Goal: Task Accomplishment & Management: Use online tool/utility

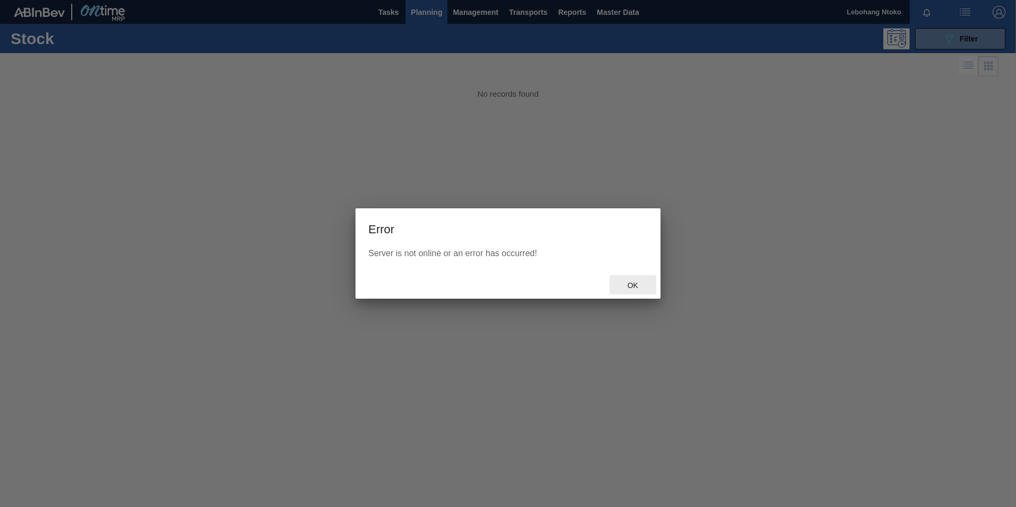
click at [639, 282] on span "Ok" at bounding box center [633, 285] width 28 height 8
click at [636, 279] on div "Ok" at bounding box center [632, 285] width 47 height 20
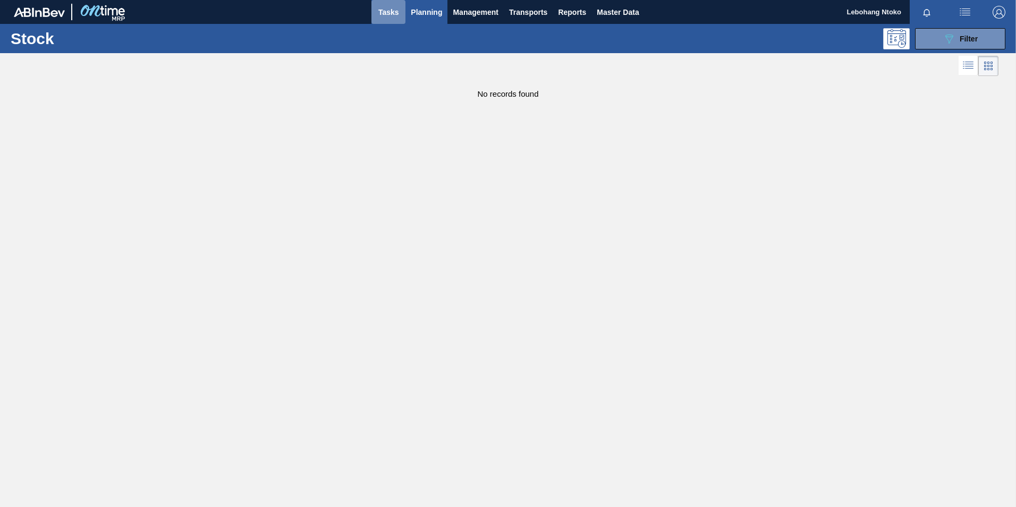
click at [385, 6] on span "Tasks" at bounding box center [388, 12] width 23 height 13
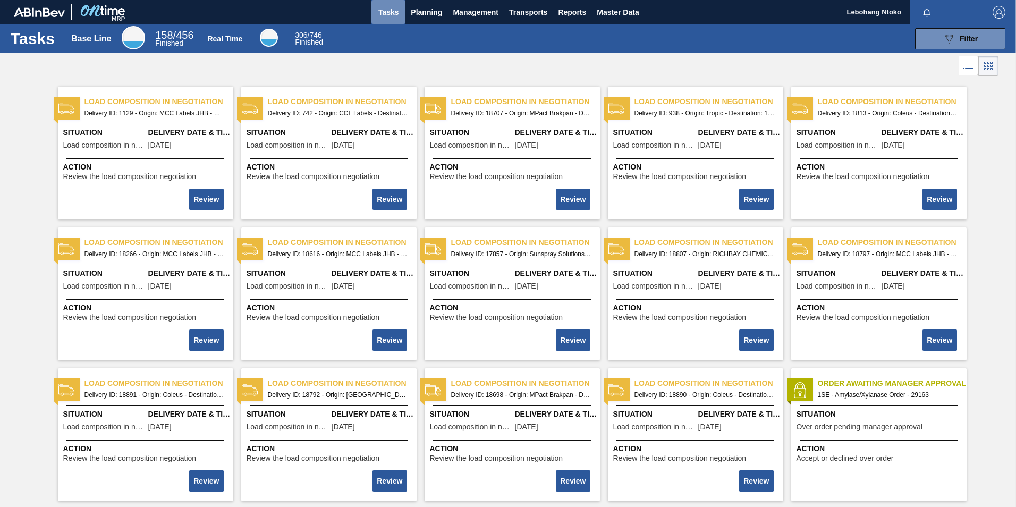
click at [386, 10] on span "Tasks" at bounding box center [388, 12] width 23 height 13
click at [421, 7] on span "Planning" at bounding box center [426, 12] width 31 height 13
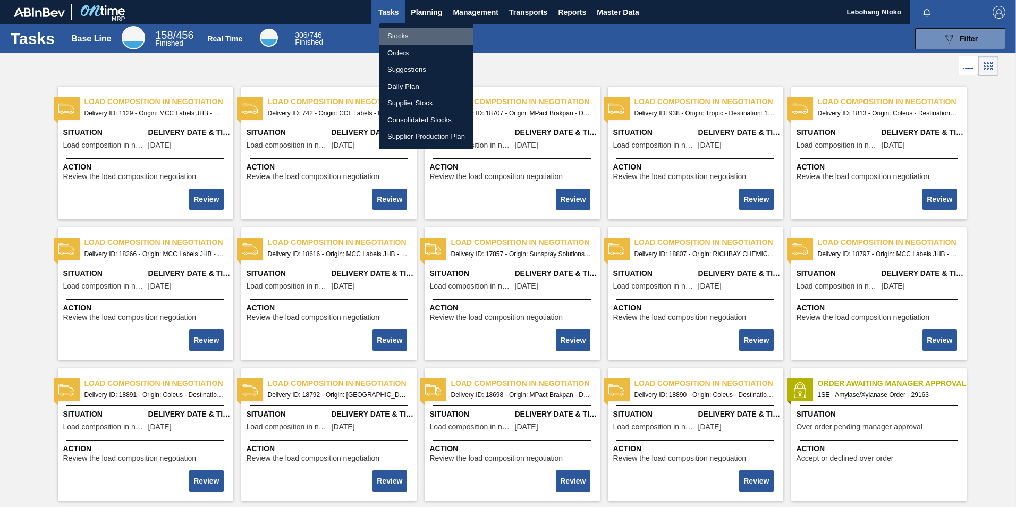
click at [399, 32] on li "Stocks" at bounding box center [426, 36] width 95 height 17
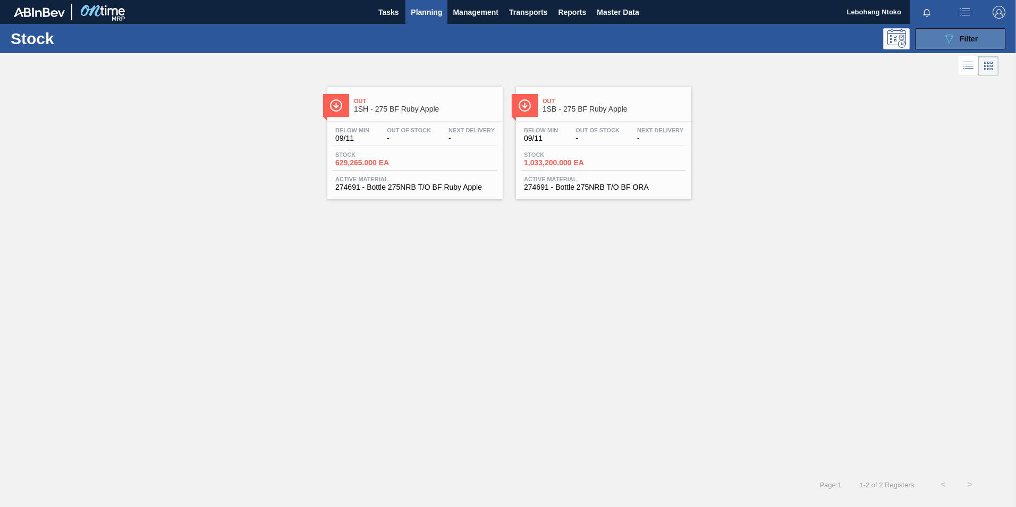
click at [942, 37] on icon "089F7B8B-B2A5-4AFE-B5C0-19BA573D28AC" at bounding box center [948, 38] width 13 height 13
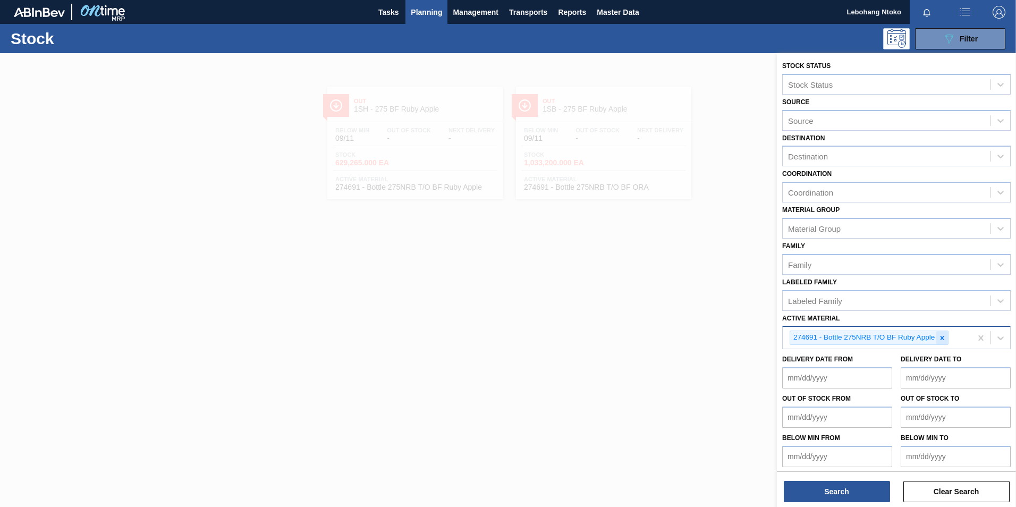
click at [943, 340] on icon at bounding box center [941, 337] width 7 height 7
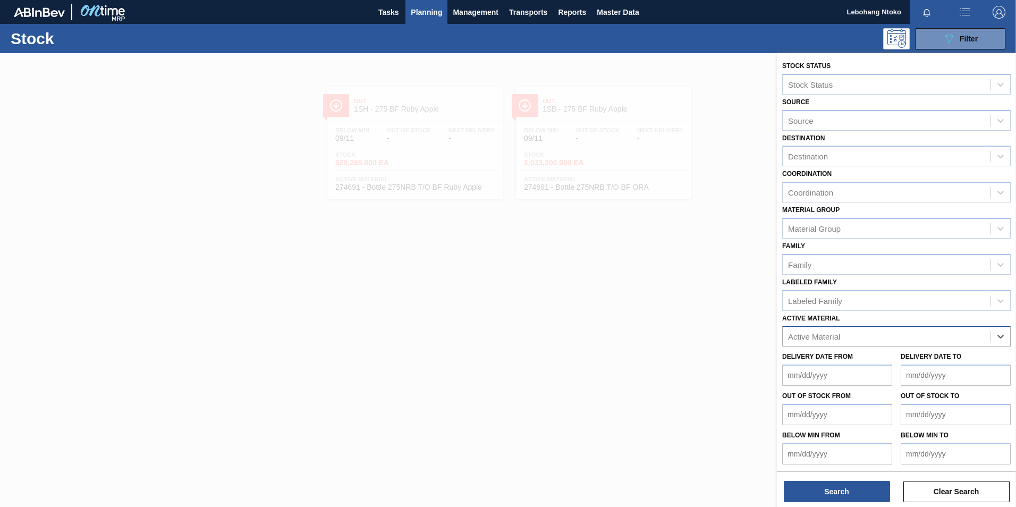
paste Material "274691"
type Material "274691"
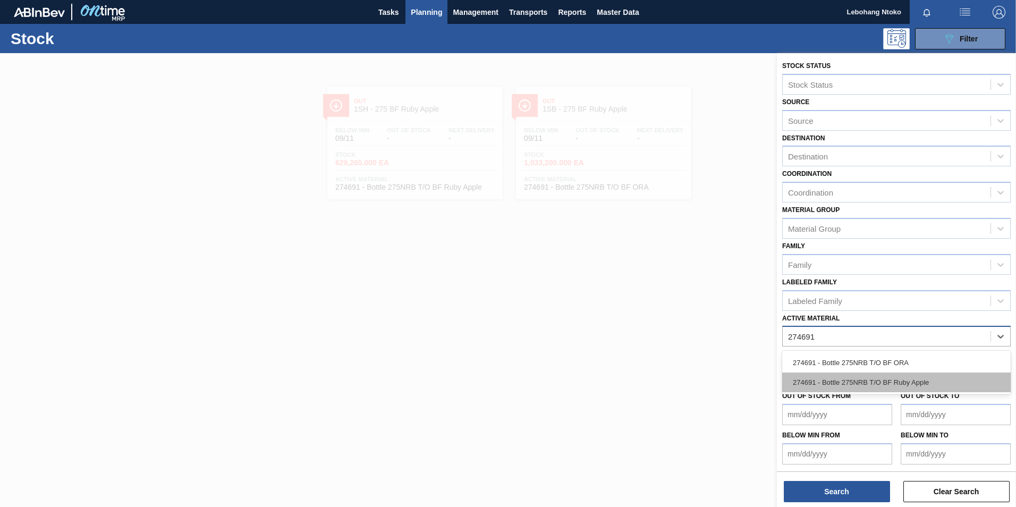
click at [883, 378] on div "274691 - Bottle 275NRB T/O BF Ruby Apple" at bounding box center [896, 382] width 228 height 20
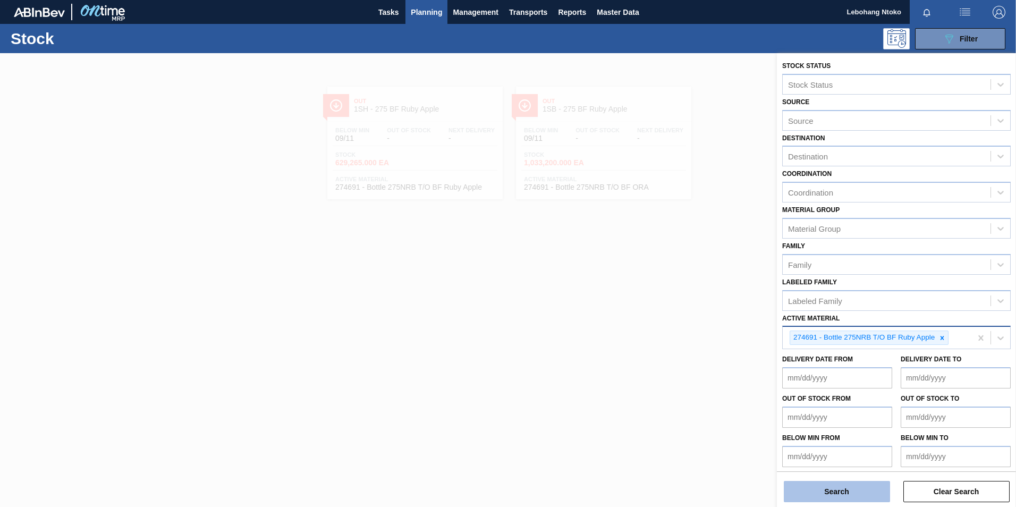
click at [853, 487] on button "Search" at bounding box center [836, 491] width 106 height 21
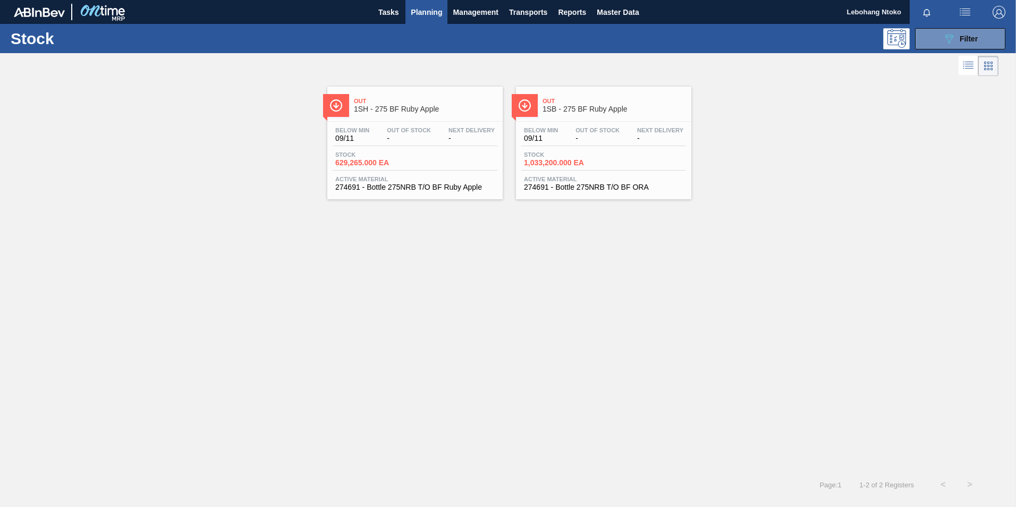
click at [606, 154] on div "Stock 1,033,200.000 EA" at bounding box center [603, 160] width 165 height 19
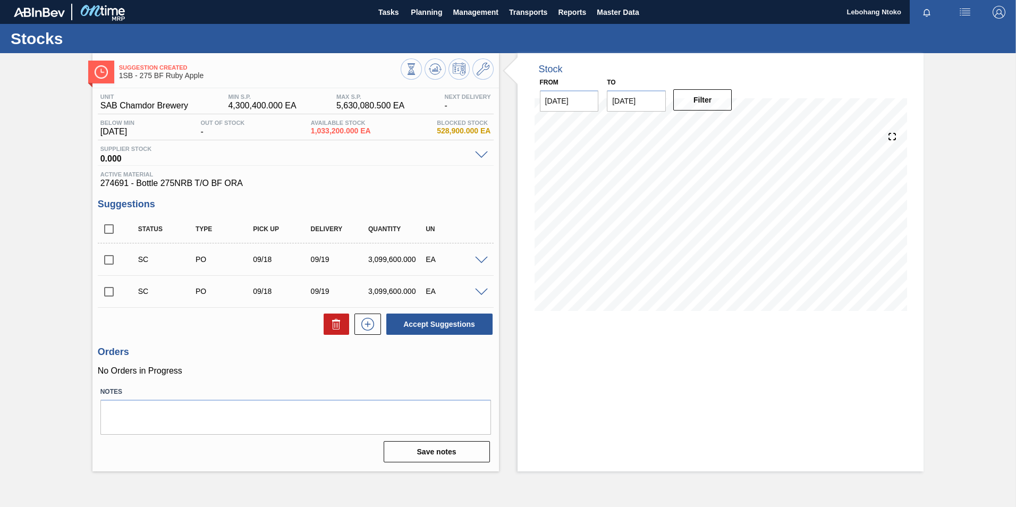
click at [482, 261] on span at bounding box center [481, 261] width 13 height 8
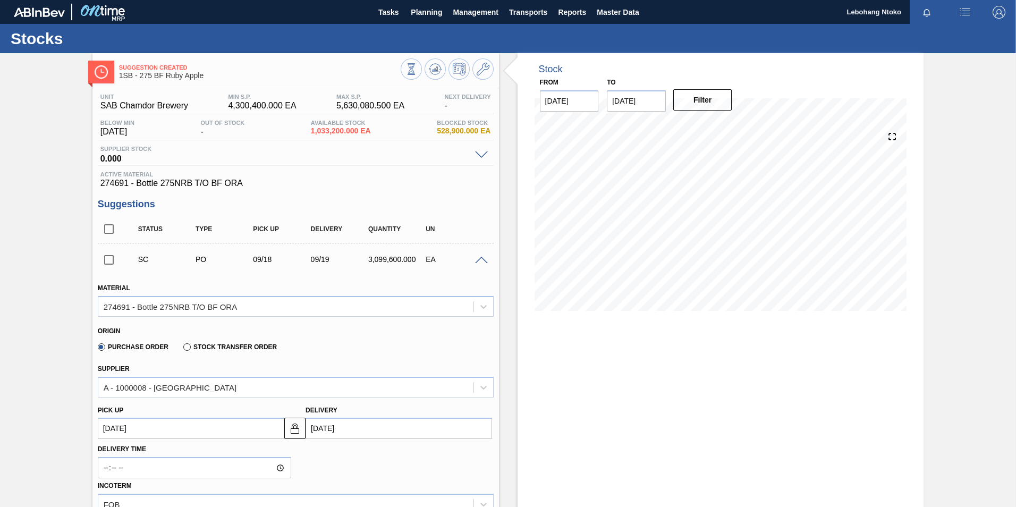
click at [479, 257] on span at bounding box center [481, 261] width 13 height 8
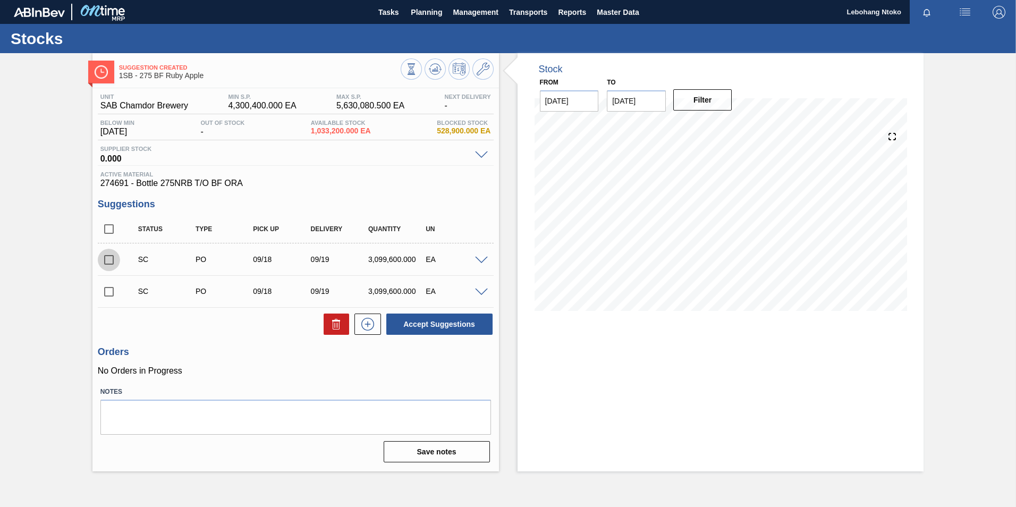
click at [109, 262] on input "checkbox" at bounding box center [109, 260] width 22 height 22
click at [438, 322] on button "Accept Suggestions" at bounding box center [439, 323] width 106 height 21
checkbox input "false"
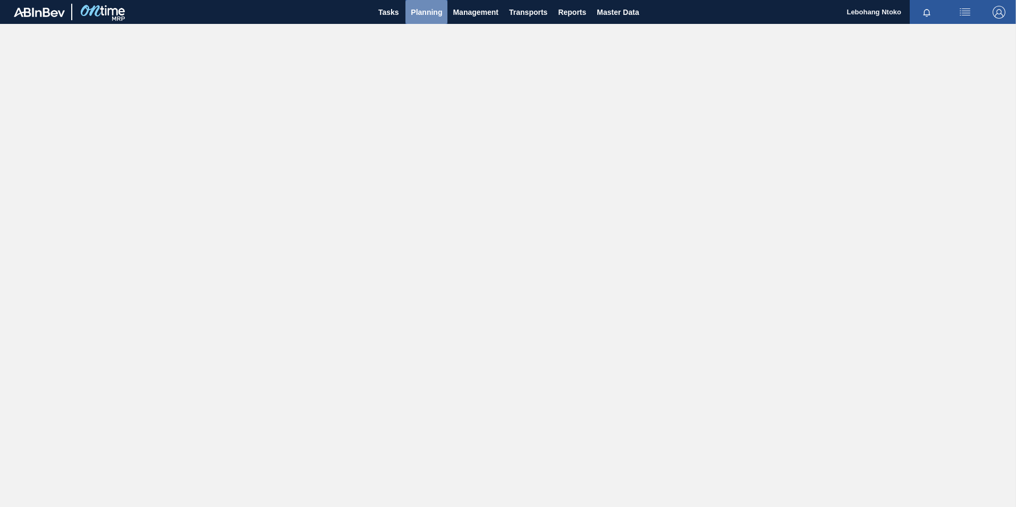
click at [421, 16] on span "Planning" at bounding box center [426, 12] width 31 height 13
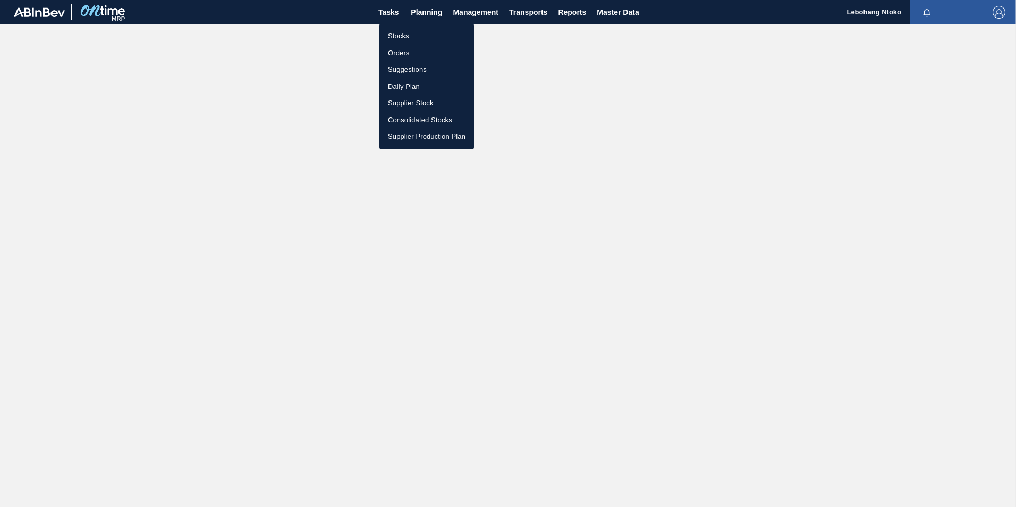
click at [396, 23] on ul "Stocks Orders Suggestions Daily Plan Supplier Stock Consolidated Stocks Supplie…" at bounding box center [426, 86] width 95 height 126
click at [398, 32] on li "Stocks" at bounding box center [426, 36] width 95 height 17
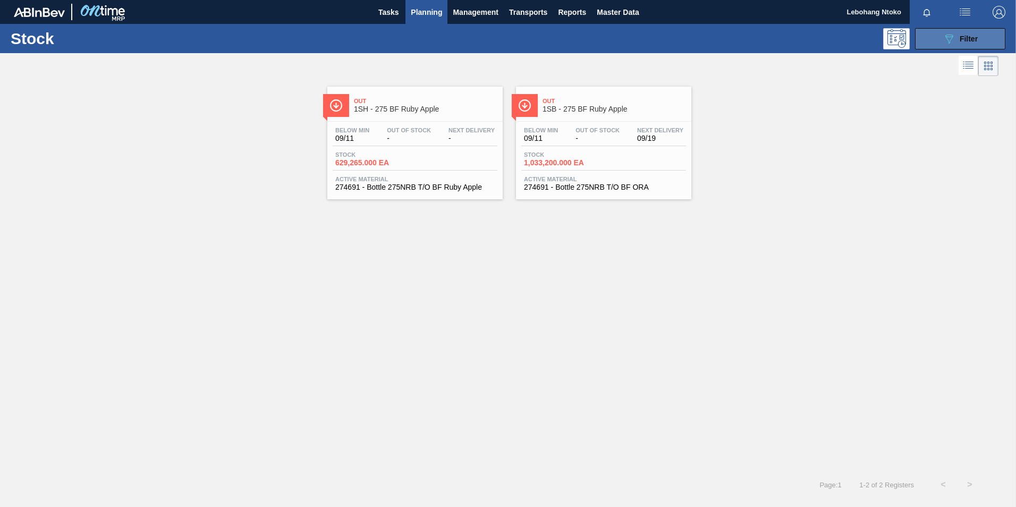
click at [966, 40] on span "Filter" at bounding box center [968, 39] width 18 height 8
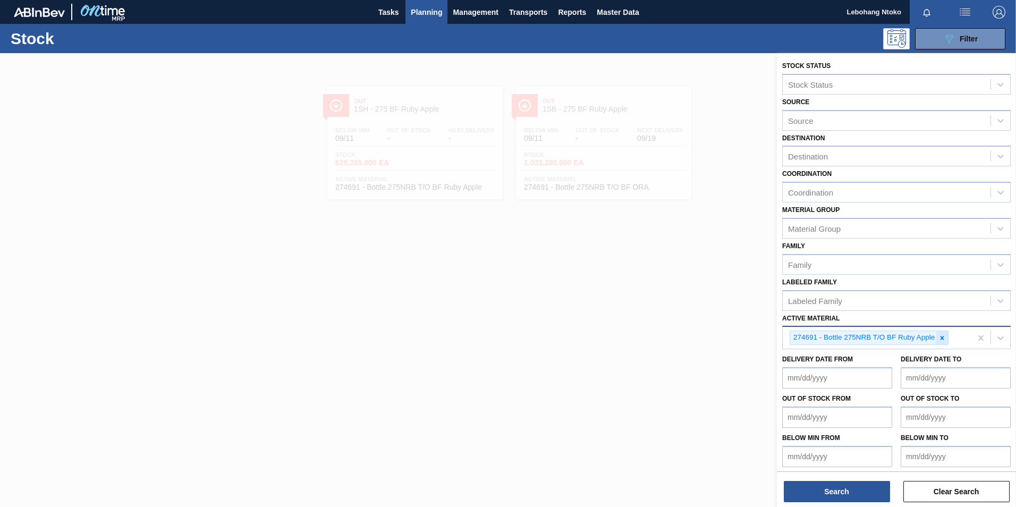
click at [941, 338] on icon at bounding box center [942, 338] width 4 height 4
paste Material "279338"
type Material "279338"
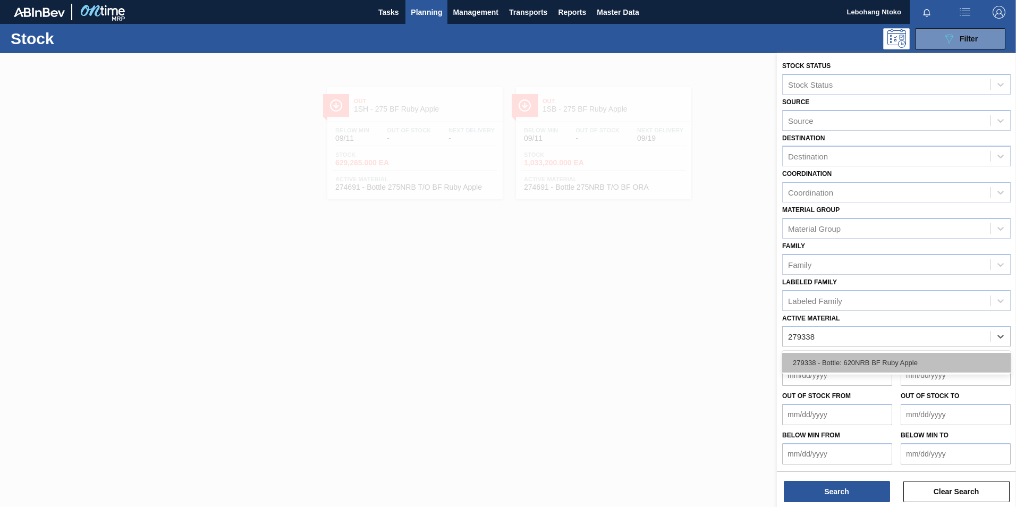
click at [894, 364] on div "279338 - Bottle: 620NRB BF Ruby Apple" at bounding box center [896, 363] width 228 height 20
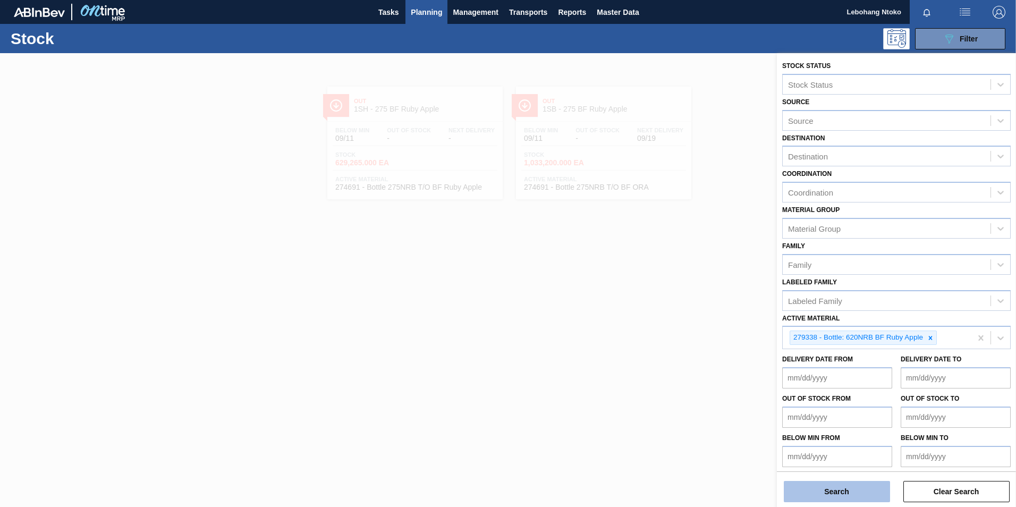
click at [840, 489] on button "Search" at bounding box center [836, 491] width 106 height 21
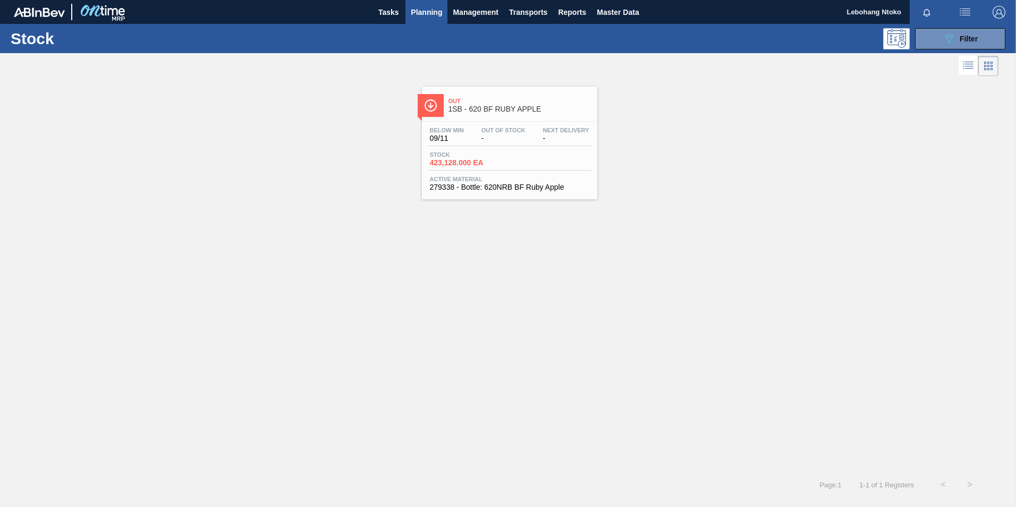
click at [516, 141] on span "-" at bounding box center [503, 138] width 44 height 8
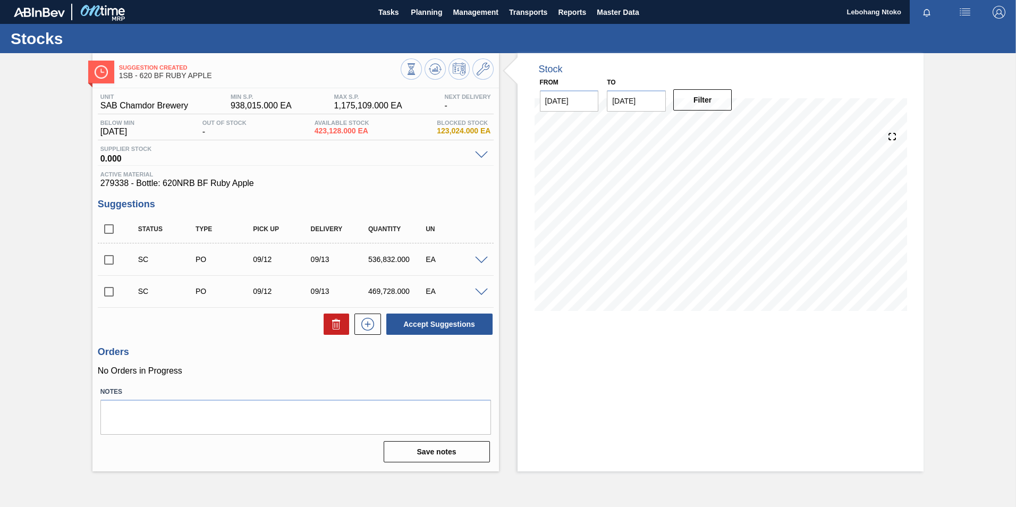
click at [480, 259] on span at bounding box center [481, 261] width 13 height 8
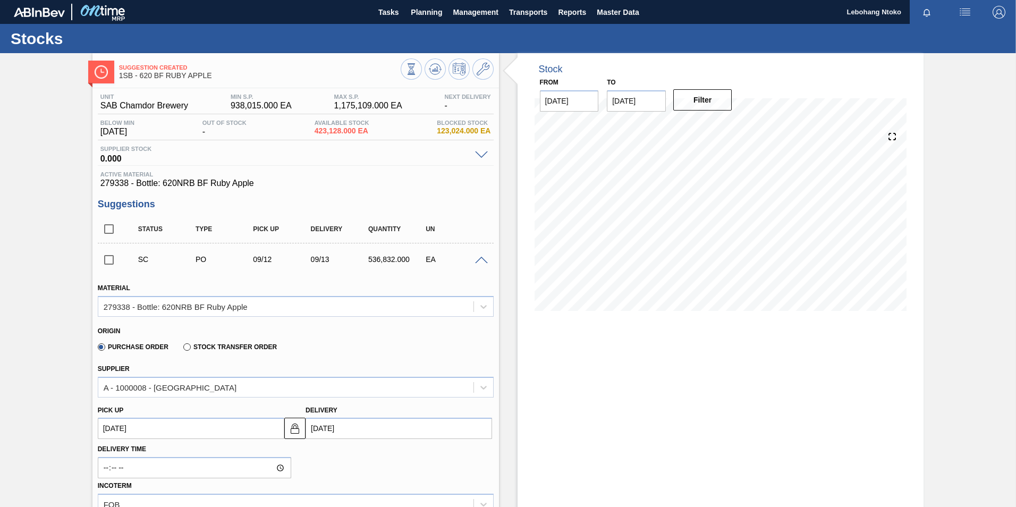
click at [478, 259] on span at bounding box center [481, 261] width 13 height 8
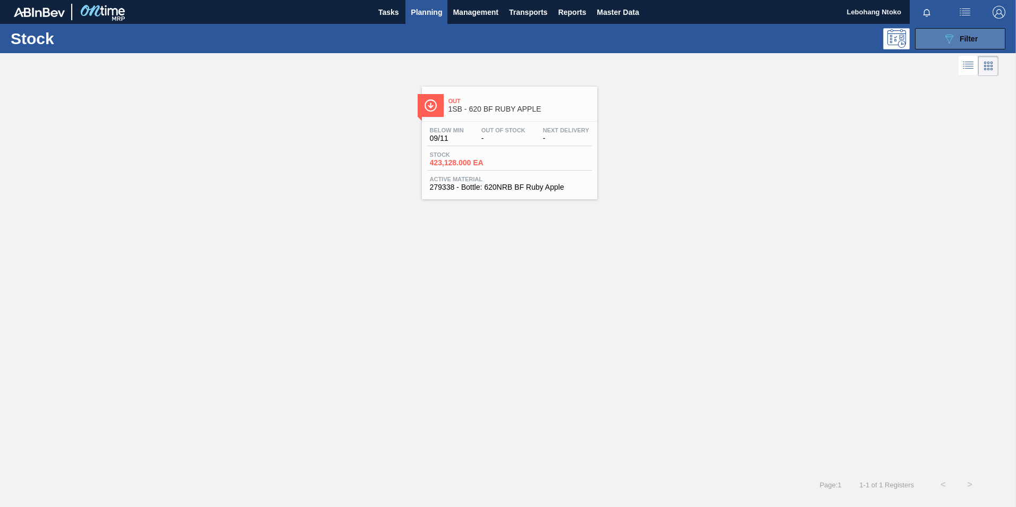
click at [959, 32] on div "089F7B8B-B2A5-4AFE-B5C0-19BA573D28AC Filter" at bounding box center [959, 38] width 35 height 13
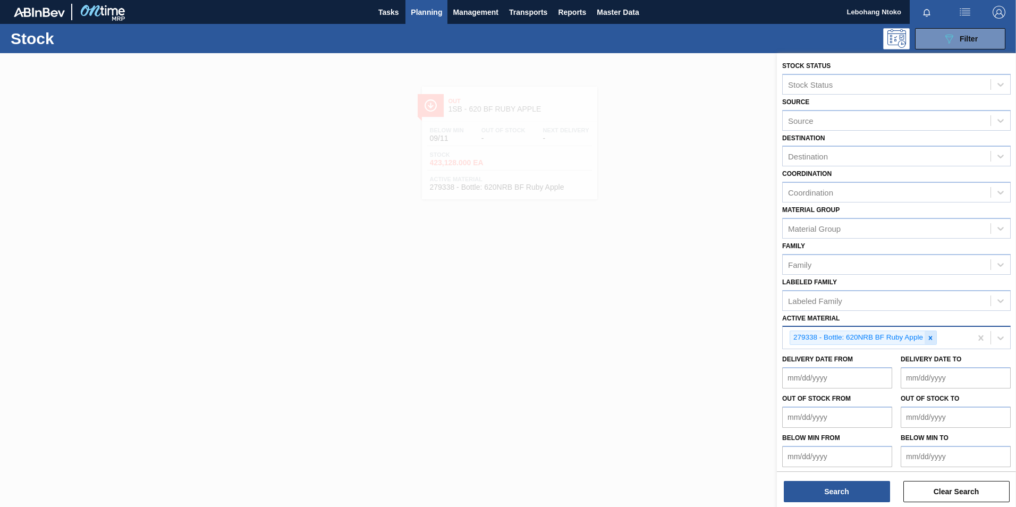
click at [931, 338] on icon at bounding box center [931, 338] width 4 height 4
paste Material "279338"
type Material "279338"
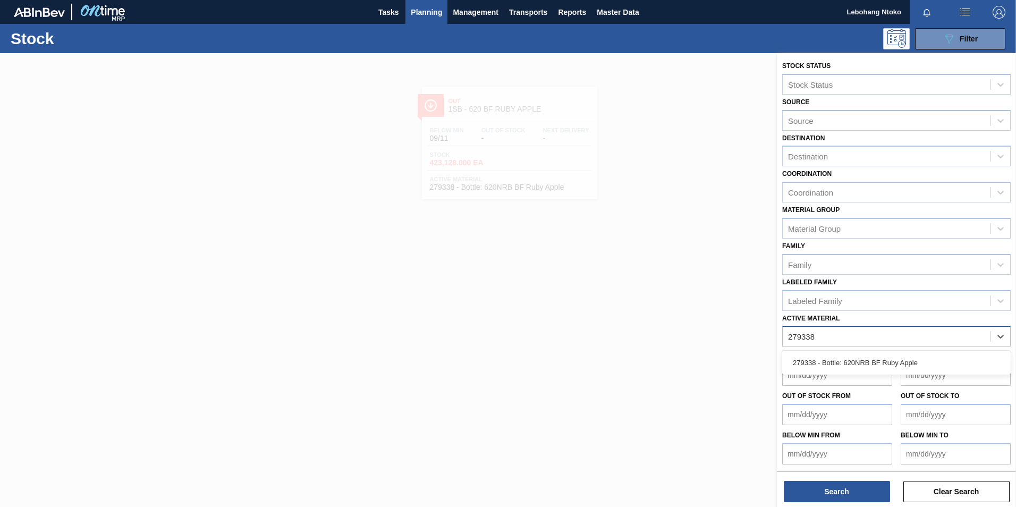
click at [910, 357] on div "279338 - Bottle: 620NRB BF Ruby Apple" at bounding box center [896, 363] width 228 height 20
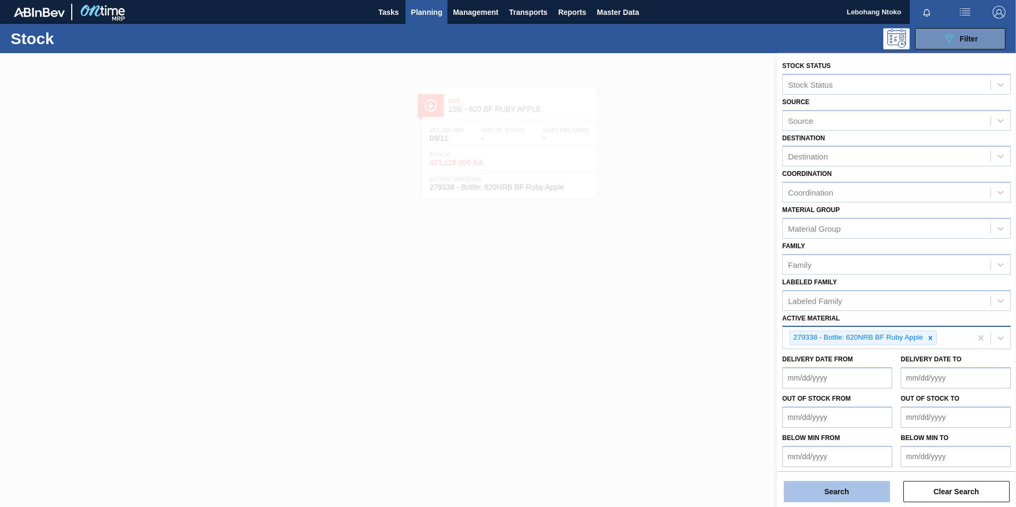
click at [859, 491] on button "Search" at bounding box center [836, 491] width 106 height 21
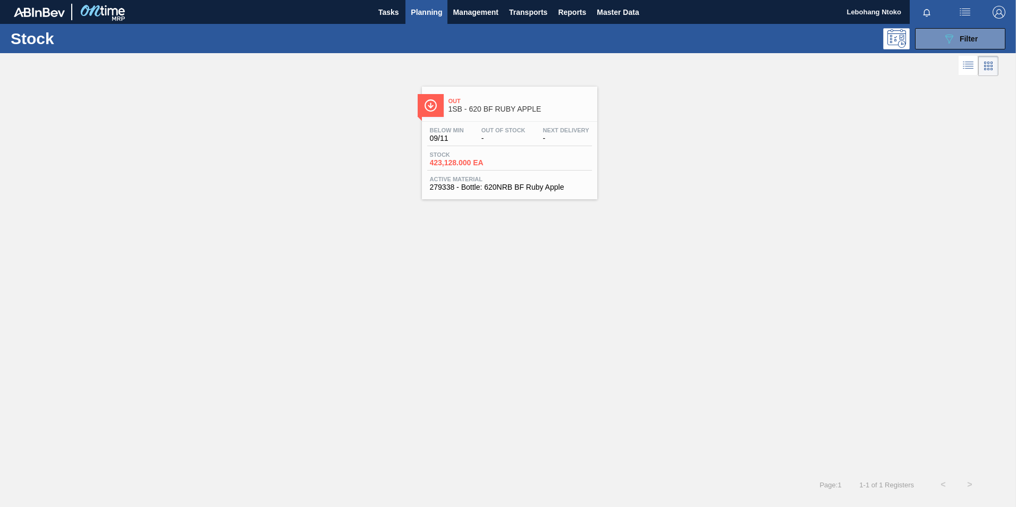
click at [510, 135] on span "-" at bounding box center [503, 138] width 44 height 8
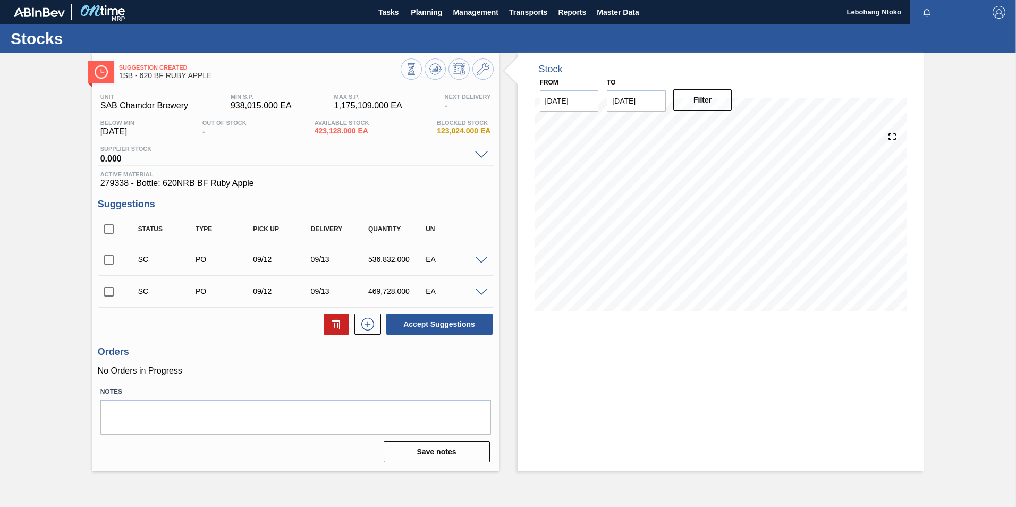
click at [482, 260] on span at bounding box center [481, 261] width 13 height 8
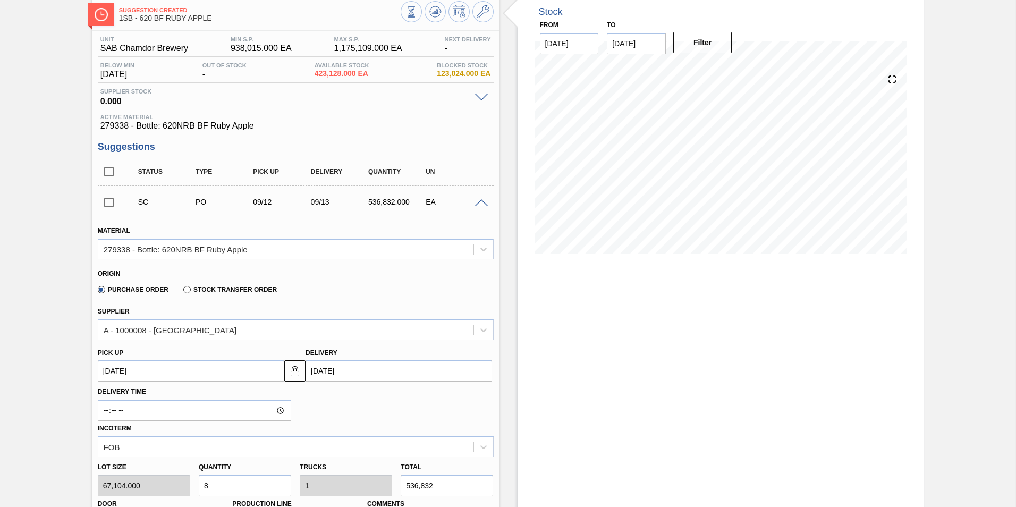
scroll to position [53, 0]
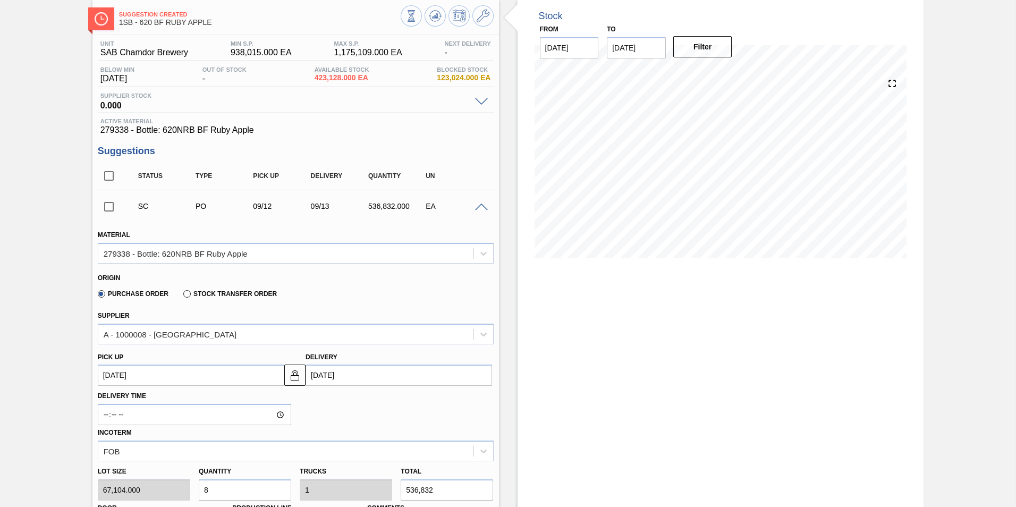
click at [477, 206] on span at bounding box center [481, 207] width 13 height 8
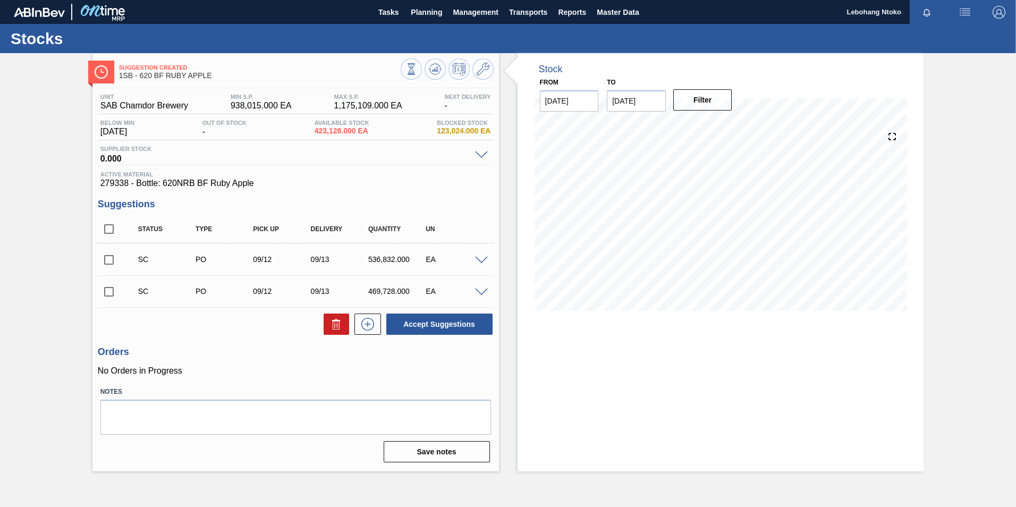
click at [481, 293] on span at bounding box center [481, 292] width 13 height 8
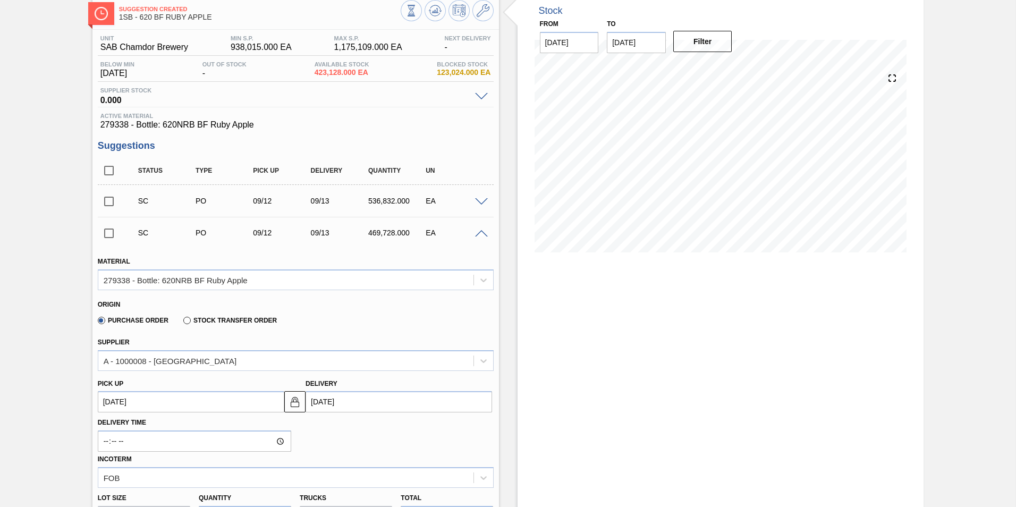
scroll to position [53, 0]
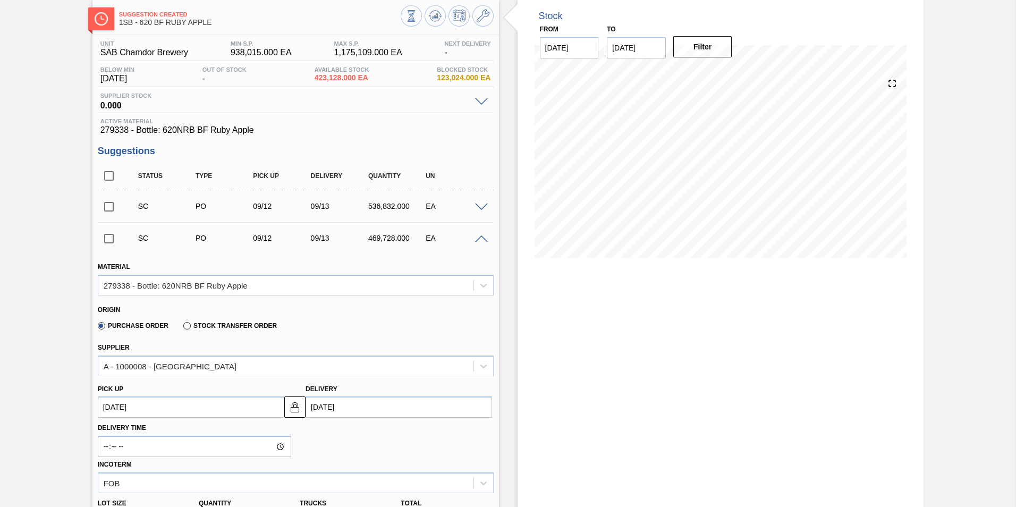
click at [481, 238] on span at bounding box center [481, 239] width 13 height 8
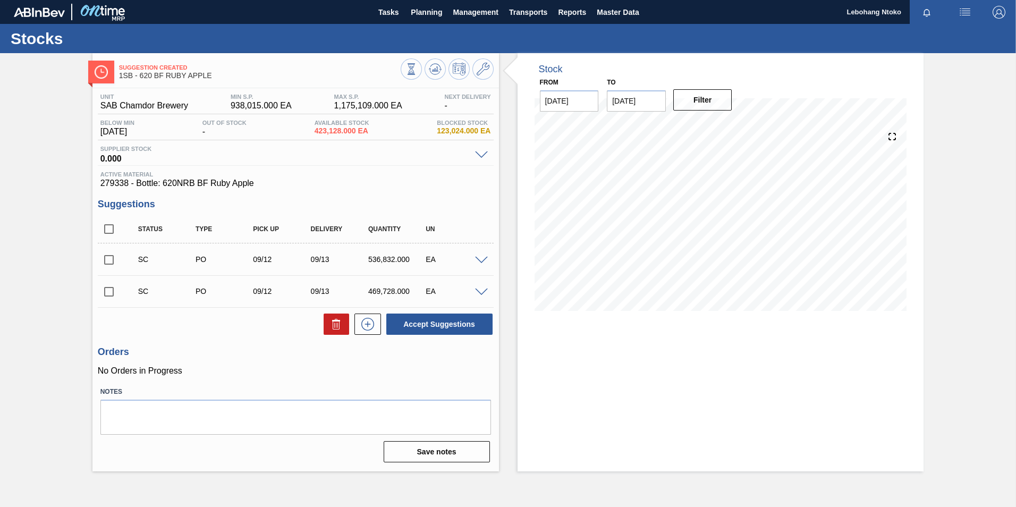
scroll to position [0, 0]
click at [106, 259] on input "checkbox" at bounding box center [109, 260] width 22 height 22
checkbox input "true"
click at [108, 283] on input "checkbox" at bounding box center [109, 291] width 22 height 22
checkbox input "true"
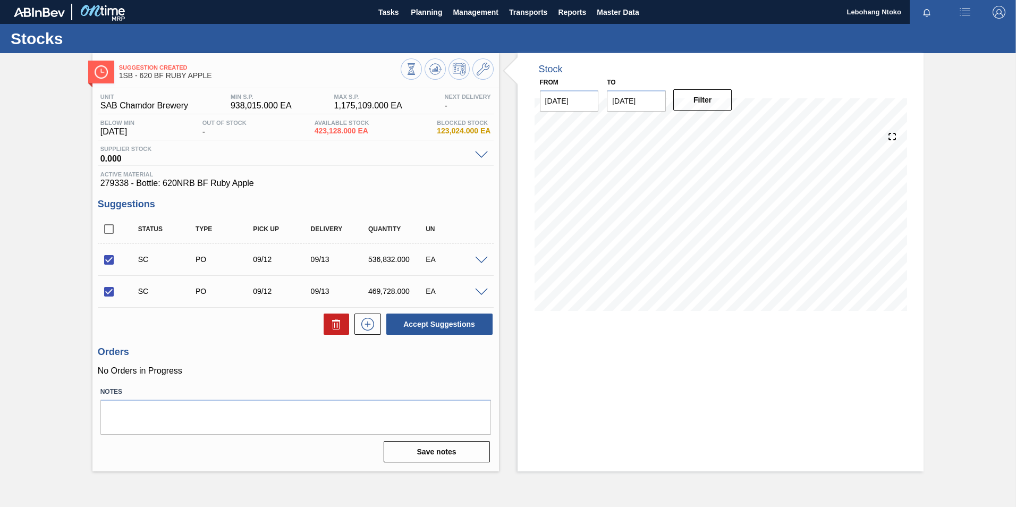
click at [479, 259] on span at bounding box center [481, 261] width 13 height 8
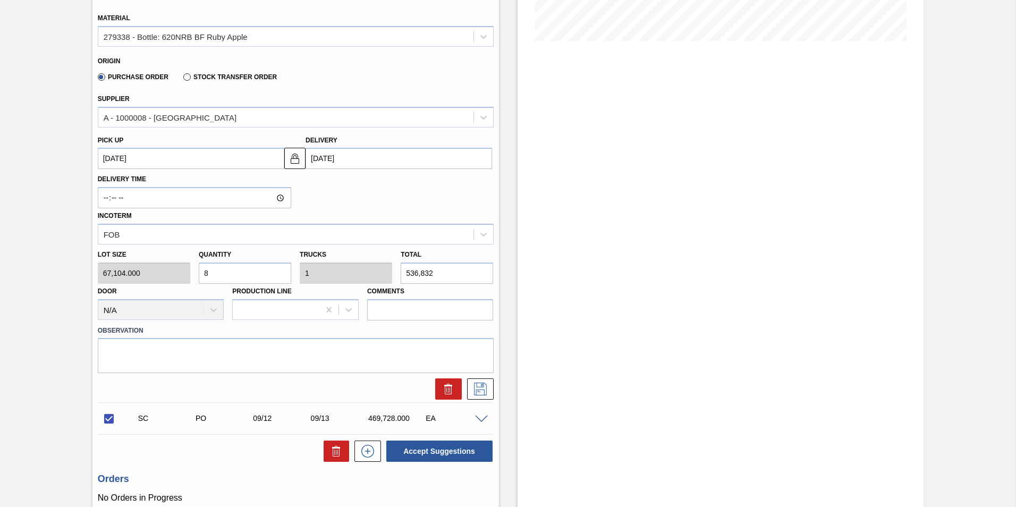
scroll to position [361, 0]
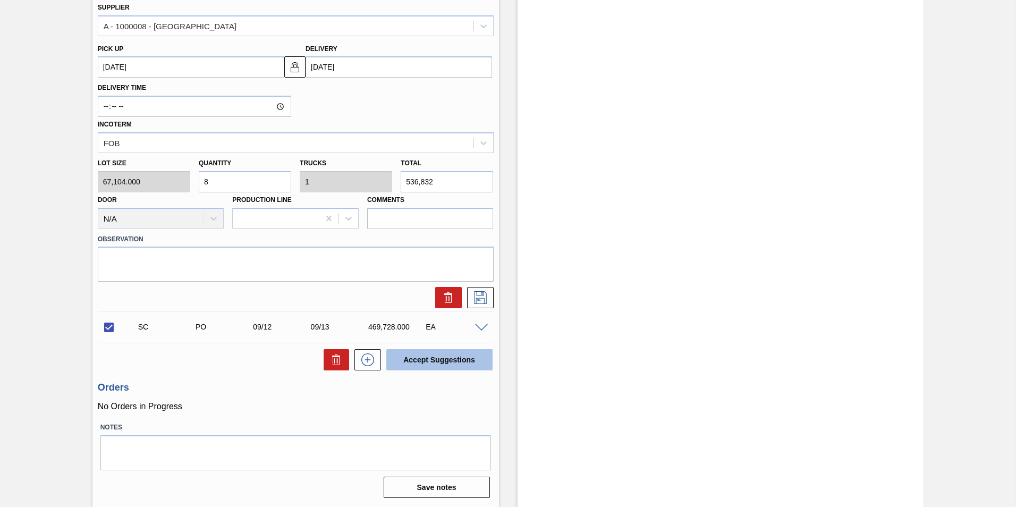
click at [444, 358] on button "Accept Suggestions" at bounding box center [439, 359] width 106 height 21
checkbox input "false"
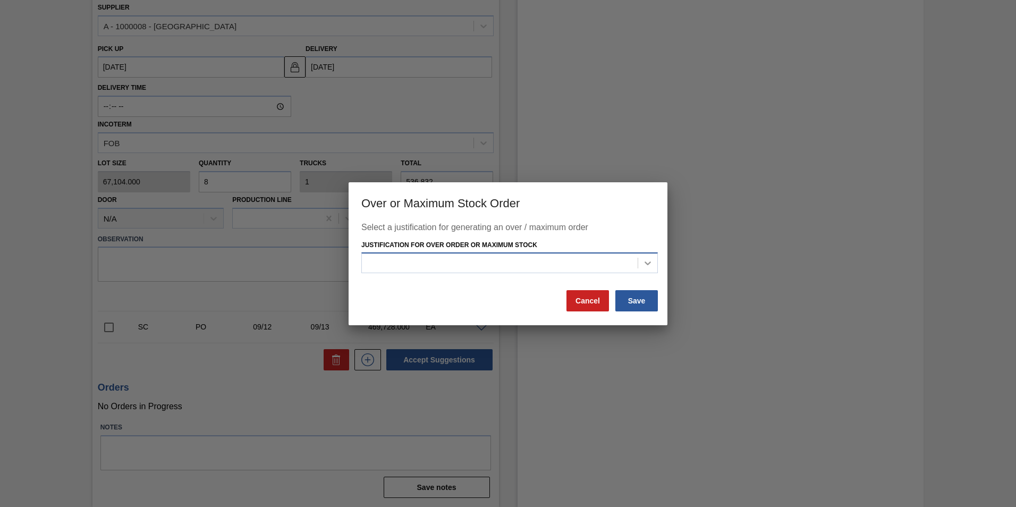
click at [646, 265] on icon at bounding box center [647, 263] width 11 height 11
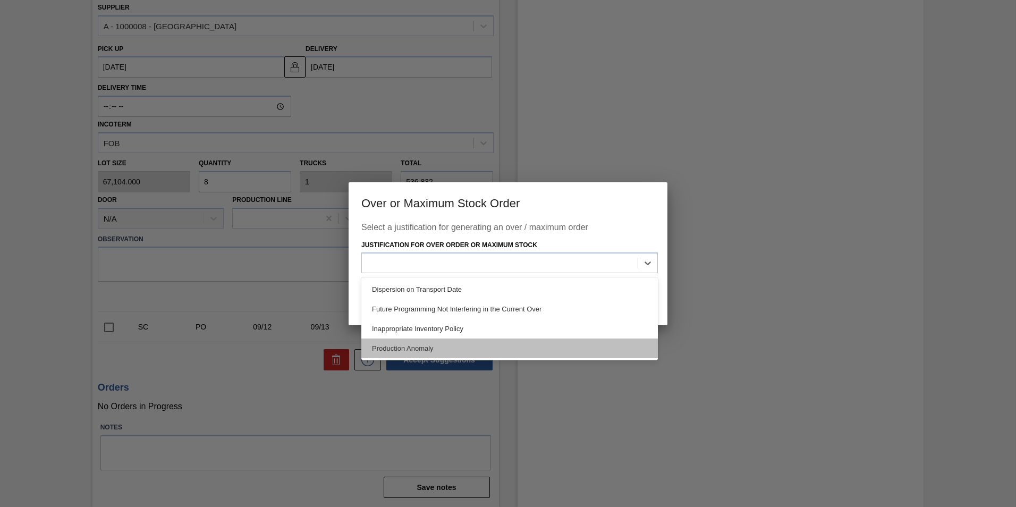
click at [425, 354] on div "Production Anomaly" at bounding box center [509, 348] width 296 height 20
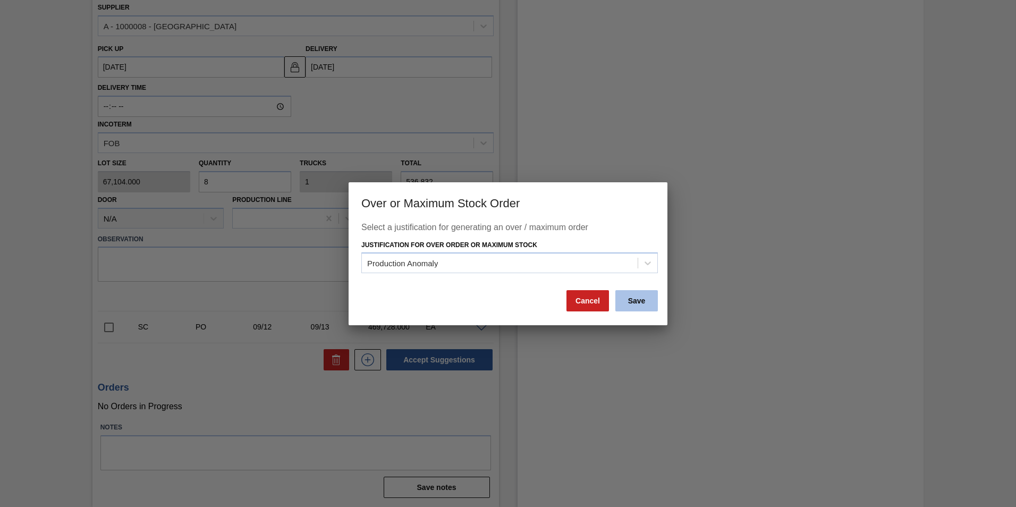
click at [627, 301] on button "Save" at bounding box center [636, 300] width 42 height 21
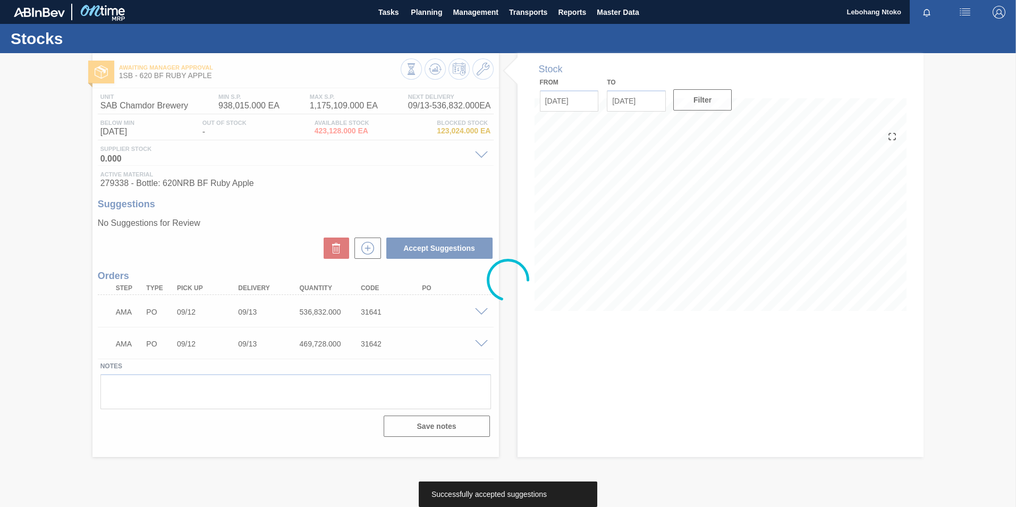
scroll to position [0, 0]
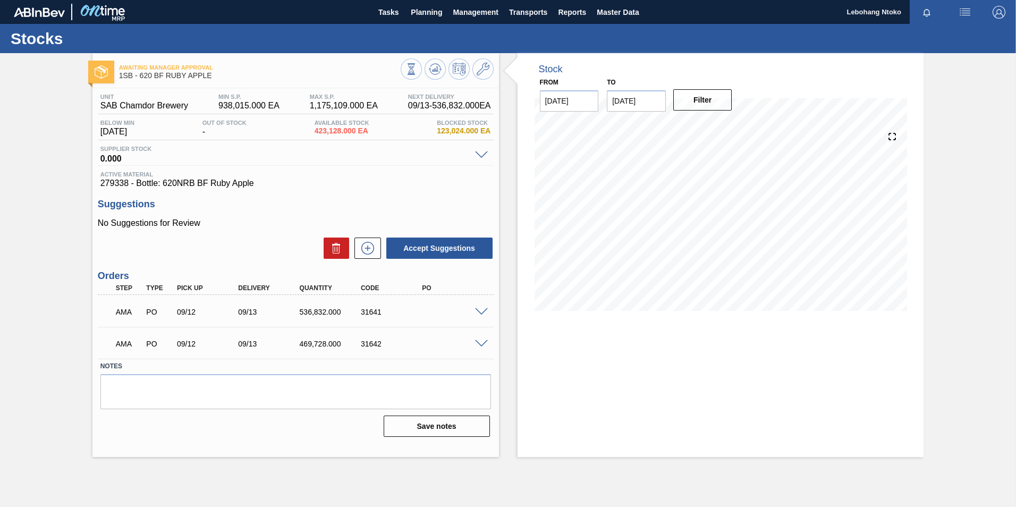
click at [484, 311] on span at bounding box center [481, 312] width 13 height 8
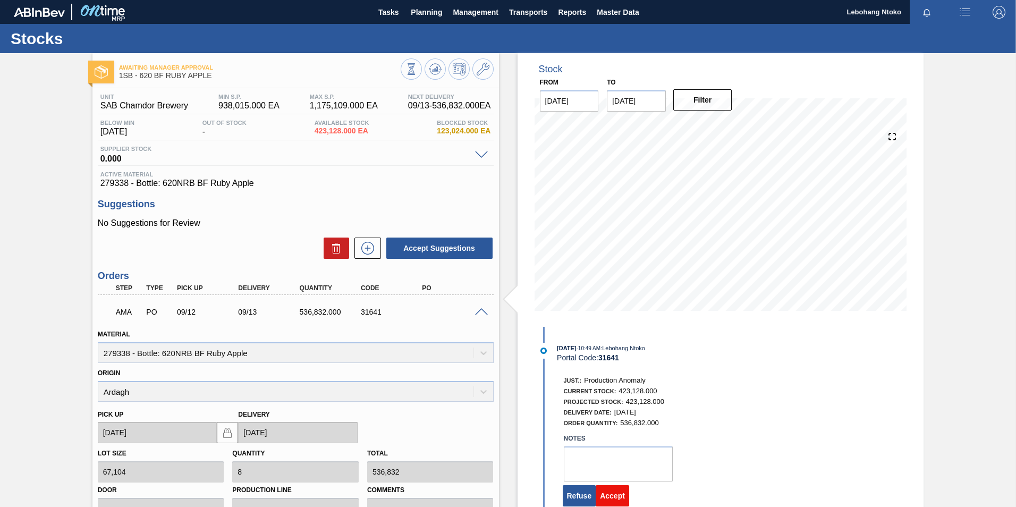
click at [611, 494] on button "Accept" at bounding box center [611, 495] width 33 height 21
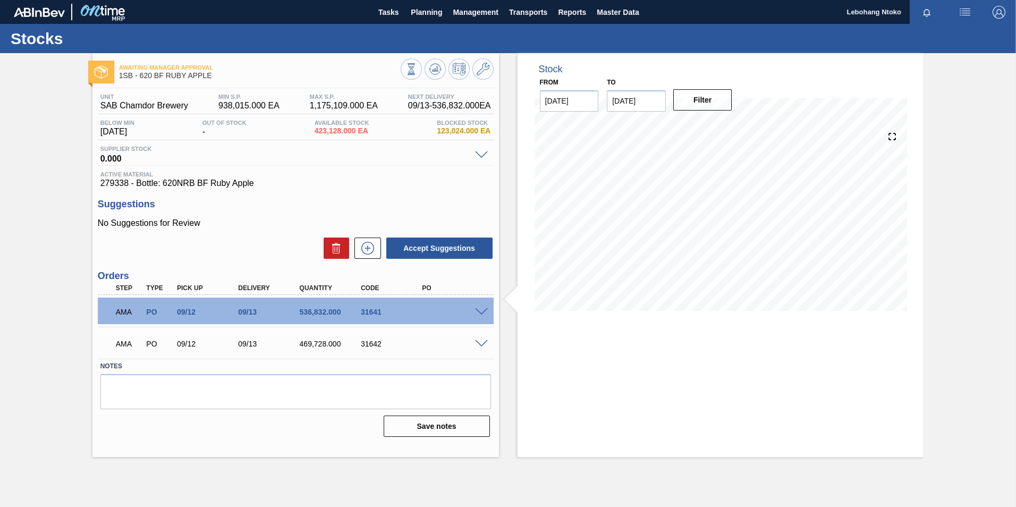
click at [481, 342] on span at bounding box center [481, 344] width 13 height 8
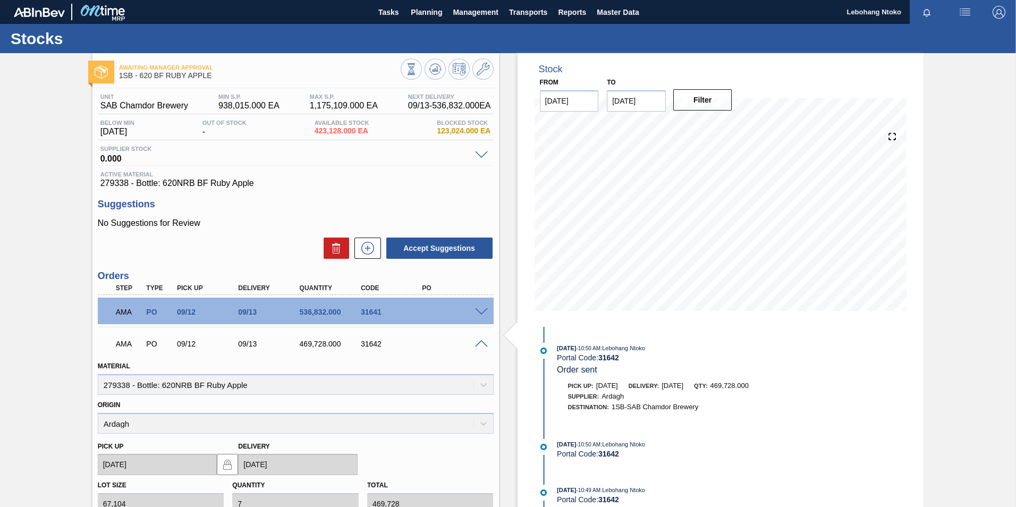
click at [481, 314] on span at bounding box center [481, 312] width 13 height 8
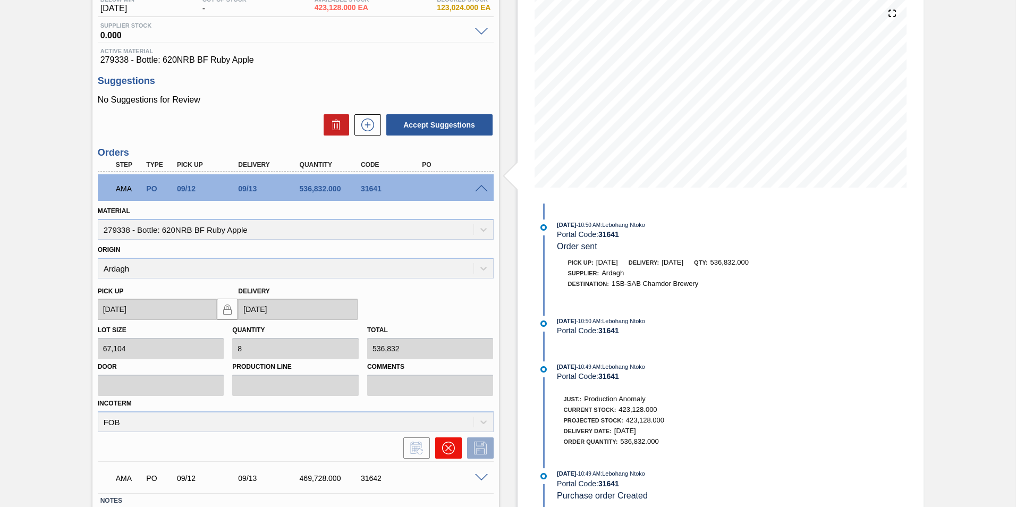
scroll to position [197, 0]
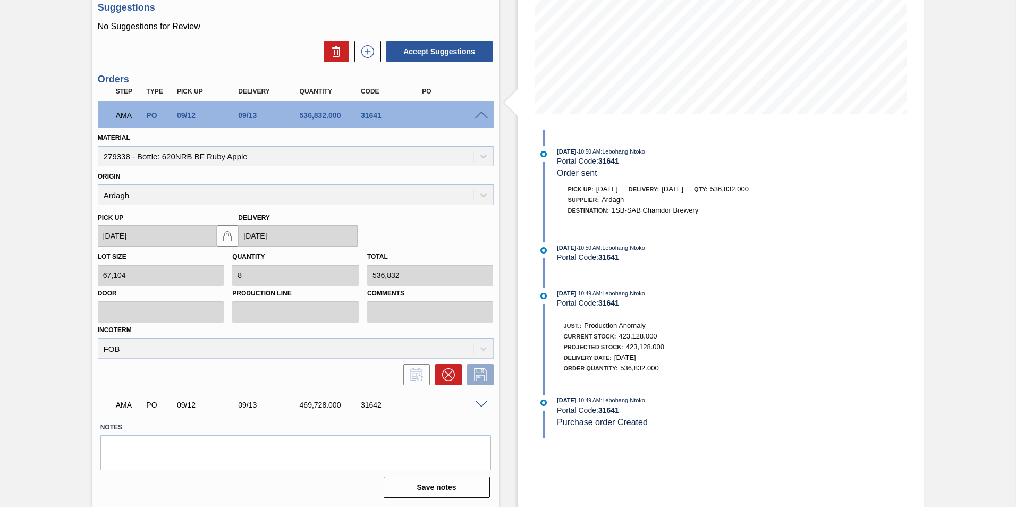
click at [479, 404] on span at bounding box center [481, 405] width 13 height 8
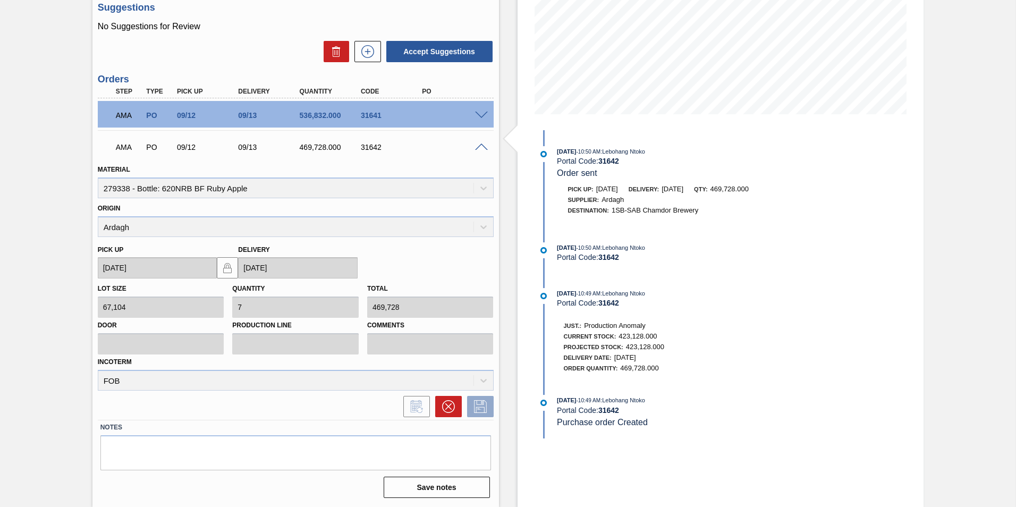
click at [476, 115] on span at bounding box center [481, 116] width 13 height 8
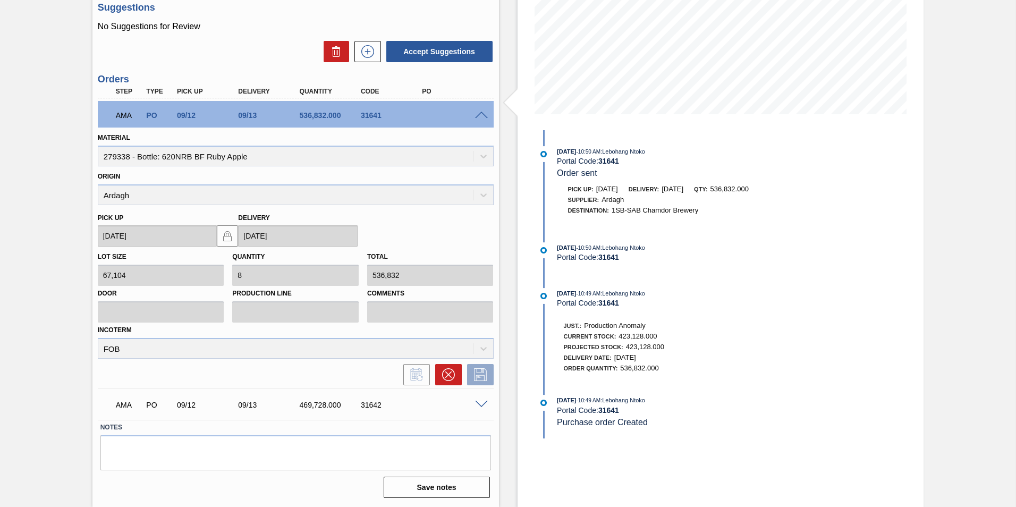
click at [480, 403] on span at bounding box center [481, 405] width 13 height 8
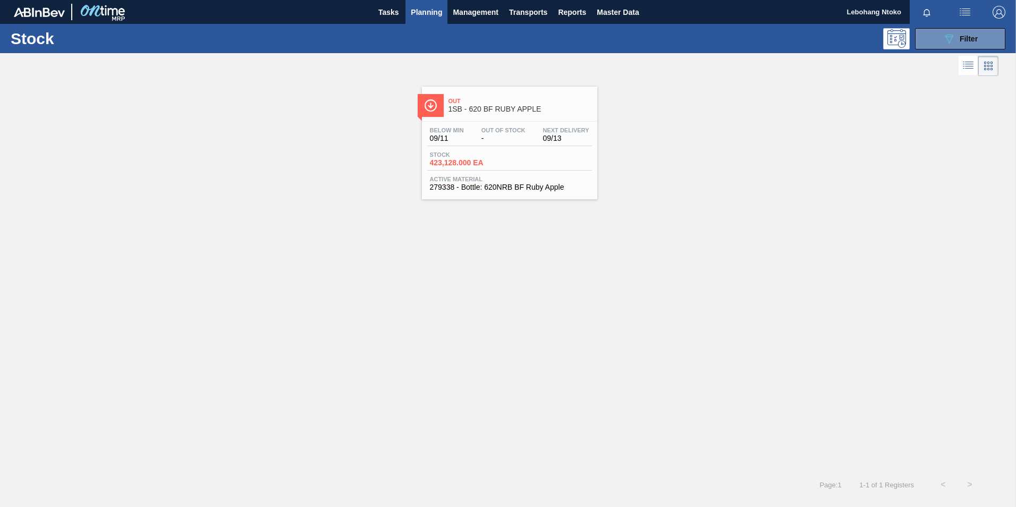
click at [480, 160] on span "423,128.000 EA" at bounding box center [467, 163] width 74 height 8
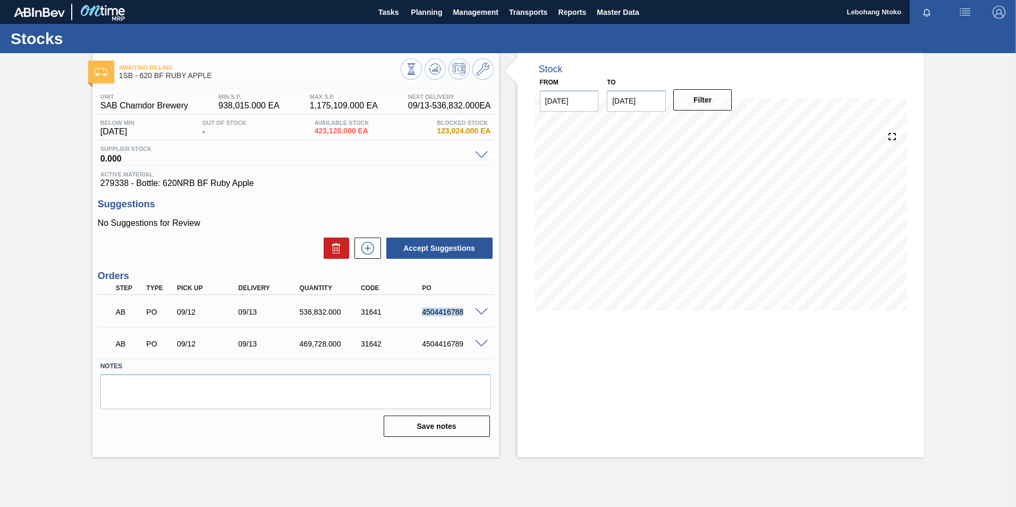
drag, startPoint x: 423, startPoint y: 313, endPoint x: 463, endPoint y: 310, distance: 39.4
click at [463, 310] on div "4504416788" at bounding box center [453, 312] width 69 height 8
copy div "4504416788"
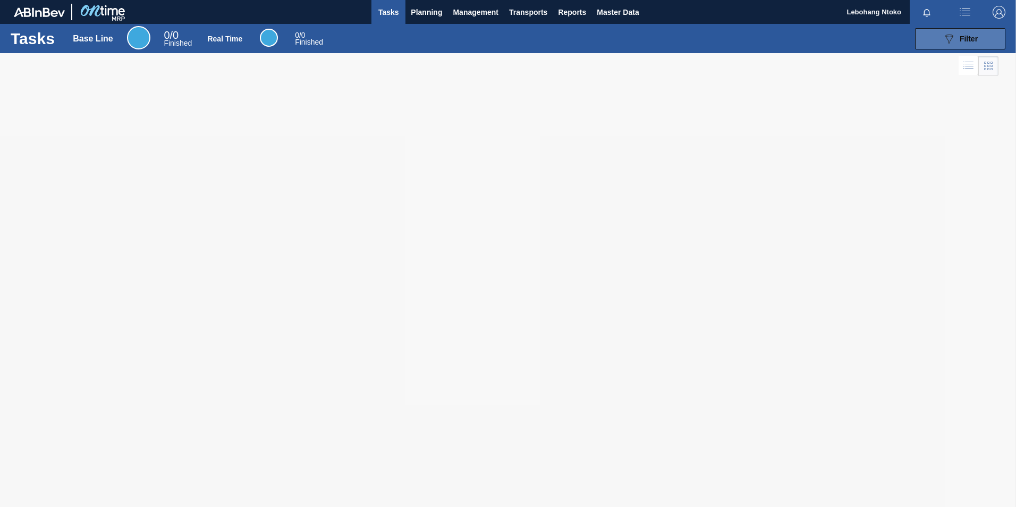
click at [963, 33] on div "089F7B8B-B2A5-4AFE-B5C0-19BA573D28AC Filter" at bounding box center [959, 38] width 35 height 13
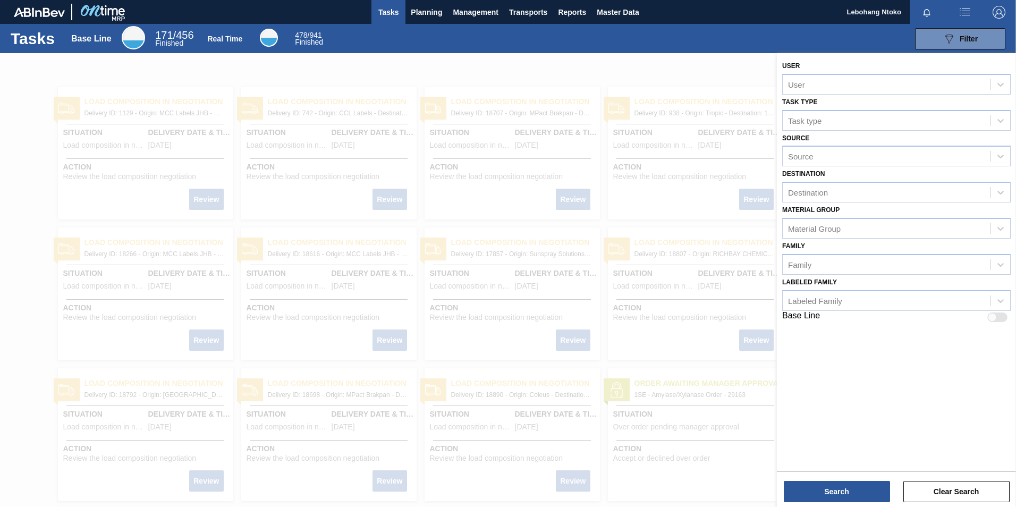
click at [600, 62] on div at bounding box center [508, 306] width 1016 height 507
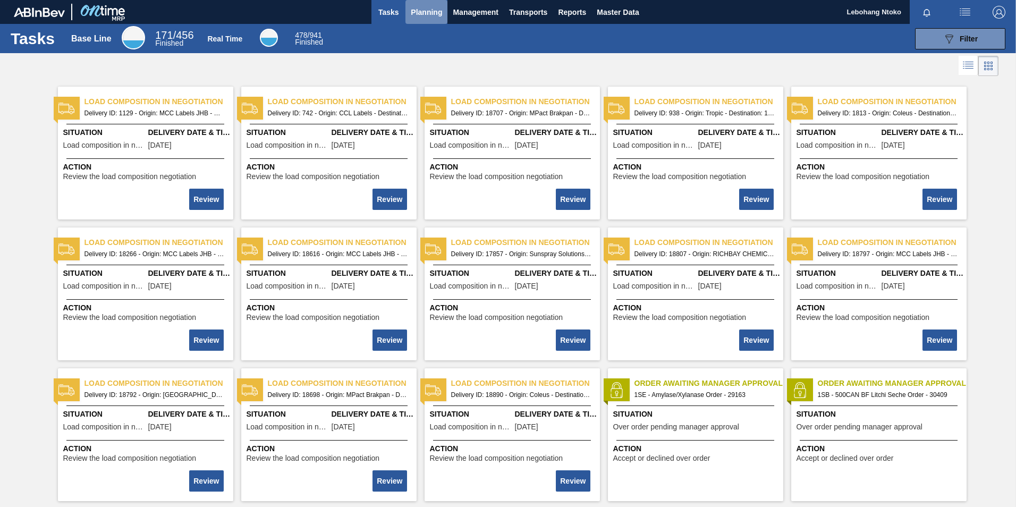
click at [420, 15] on span "Planning" at bounding box center [426, 12] width 31 height 13
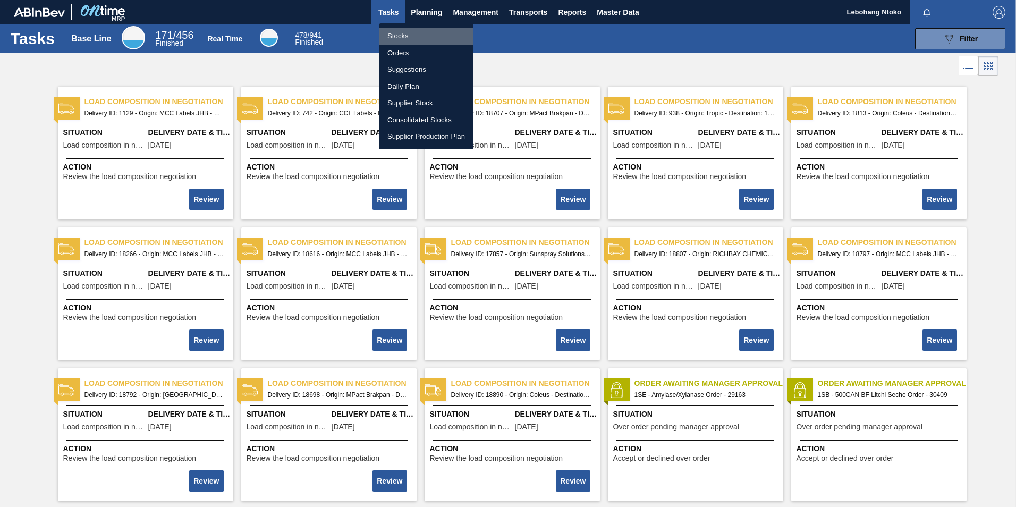
click at [403, 37] on li "Stocks" at bounding box center [426, 36] width 95 height 17
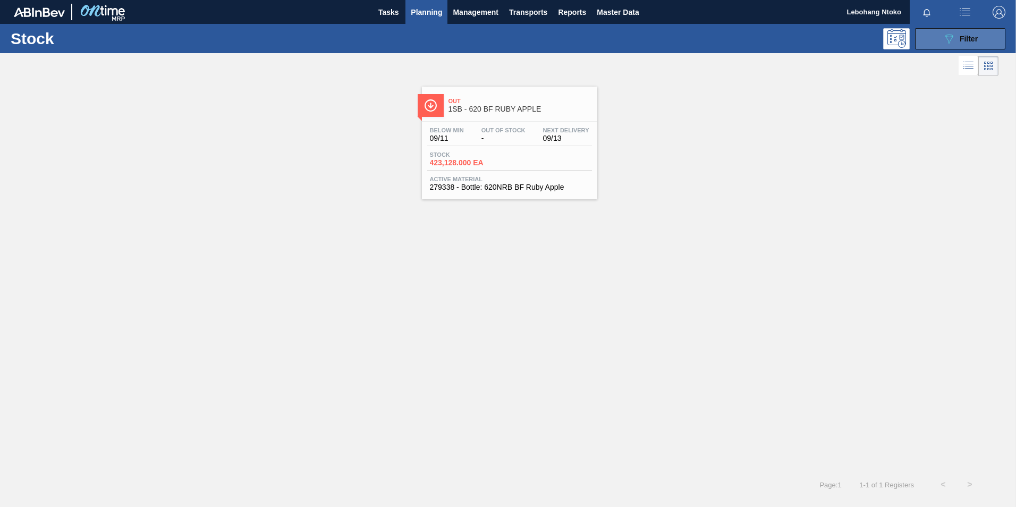
click at [958, 42] on div "089F7B8B-B2A5-4AFE-B5C0-19BA573D28AC Filter" at bounding box center [959, 38] width 35 height 13
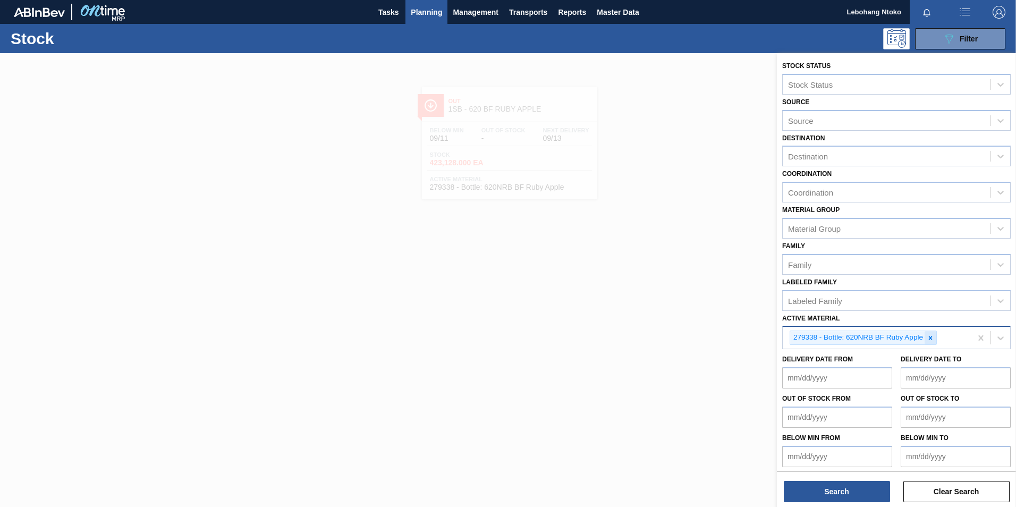
click at [931, 337] on icon at bounding box center [929, 337] width 7 height 7
paste Material "274691"
type Material "274691"
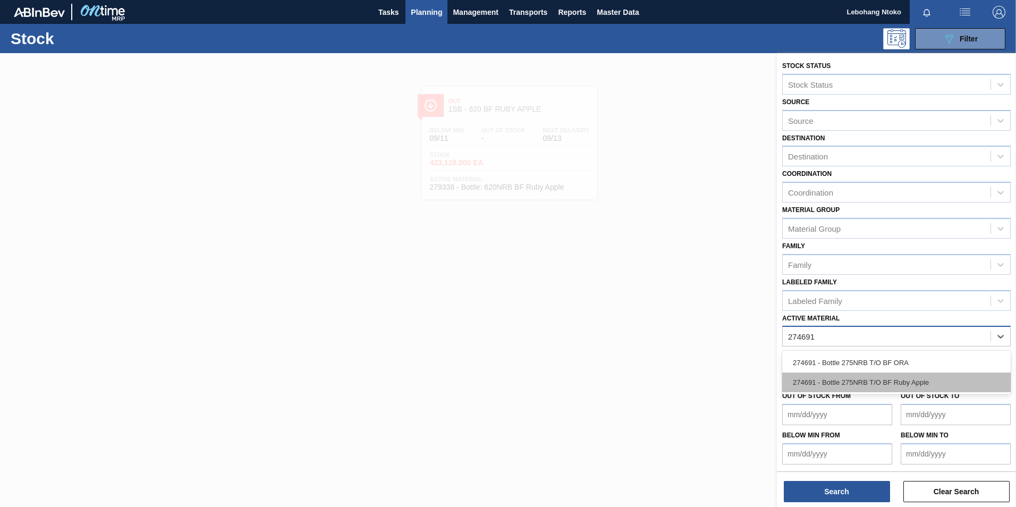
click at [910, 378] on div "274691 - Bottle 275NRB T/O BF Ruby Apple" at bounding box center [896, 382] width 228 height 20
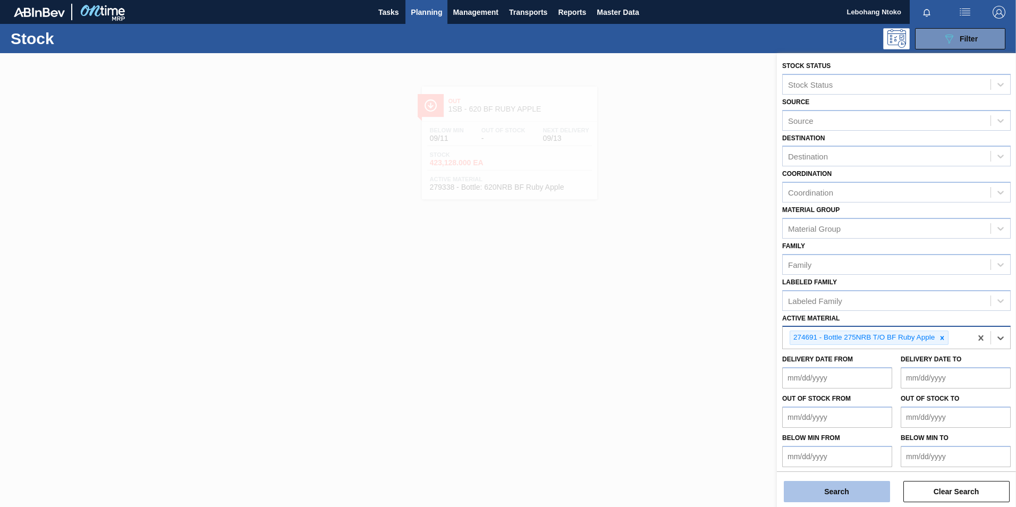
click at [834, 492] on button "Search" at bounding box center [836, 491] width 106 height 21
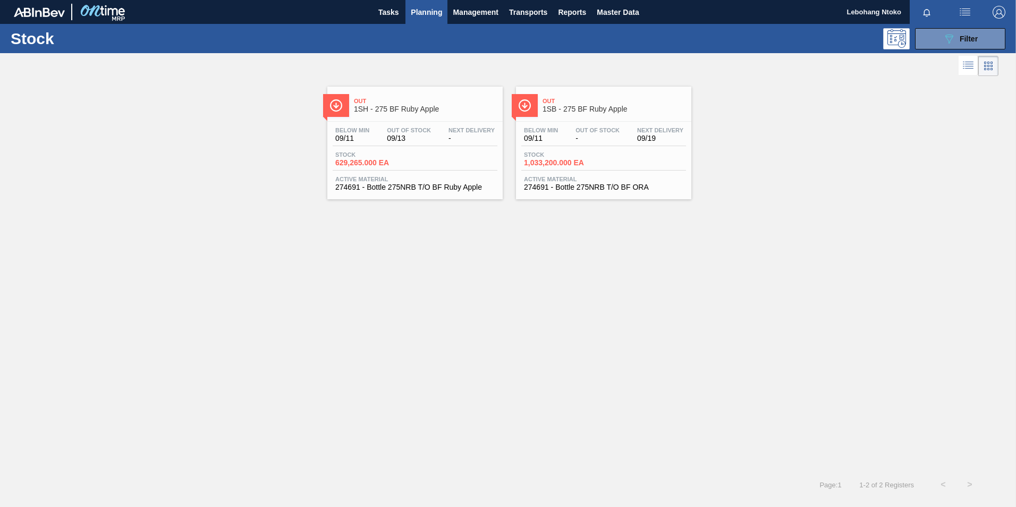
click at [580, 131] on span "Out Of Stock" at bounding box center [597, 130] width 44 height 6
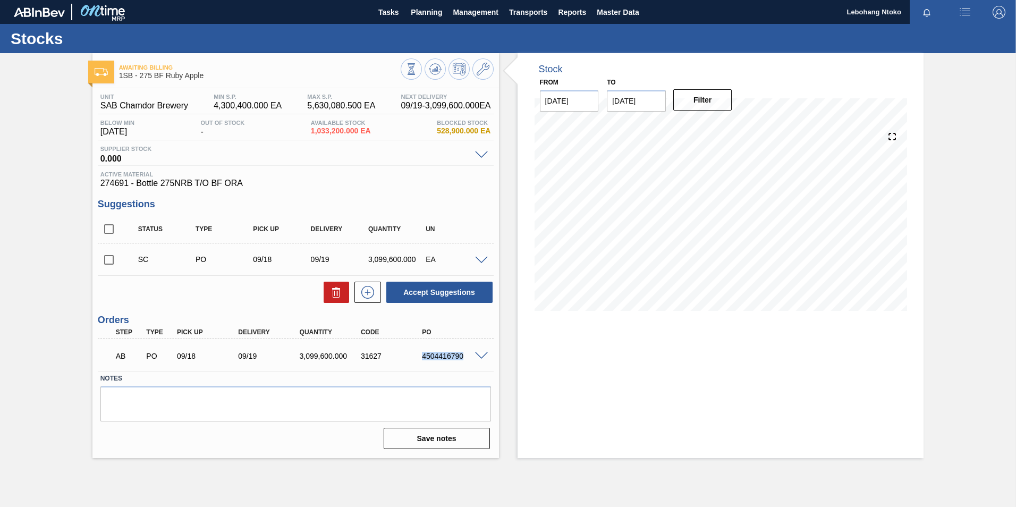
drag, startPoint x: 463, startPoint y: 355, endPoint x: 418, endPoint y: 356, distance: 45.2
click at [418, 356] on div "4504416790" at bounding box center [445, 356] width 61 height 8
copy div "4504416790"
click at [475, 353] on span at bounding box center [481, 356] width 13 height 8
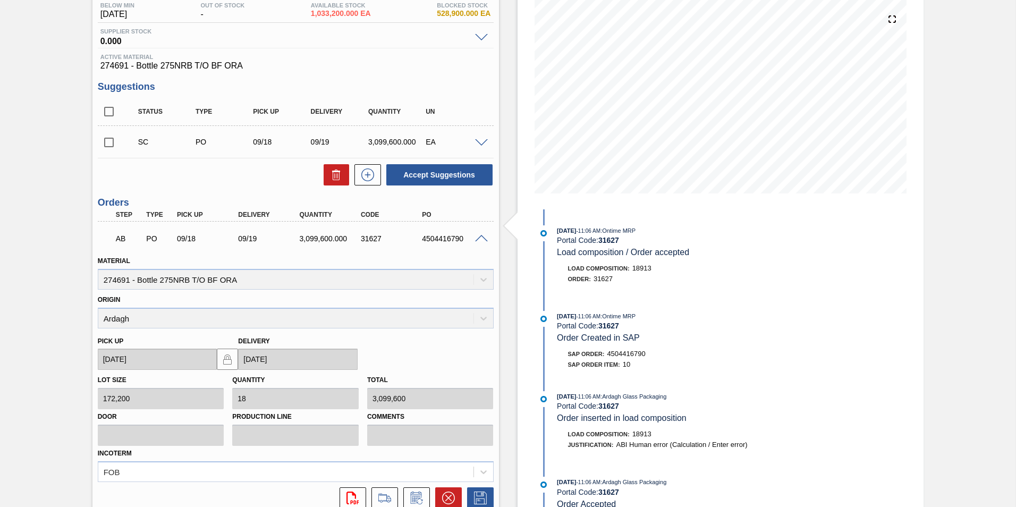
scroll to position [103, 0]
